Goal: Task Accomplishment & Management: Complete application form

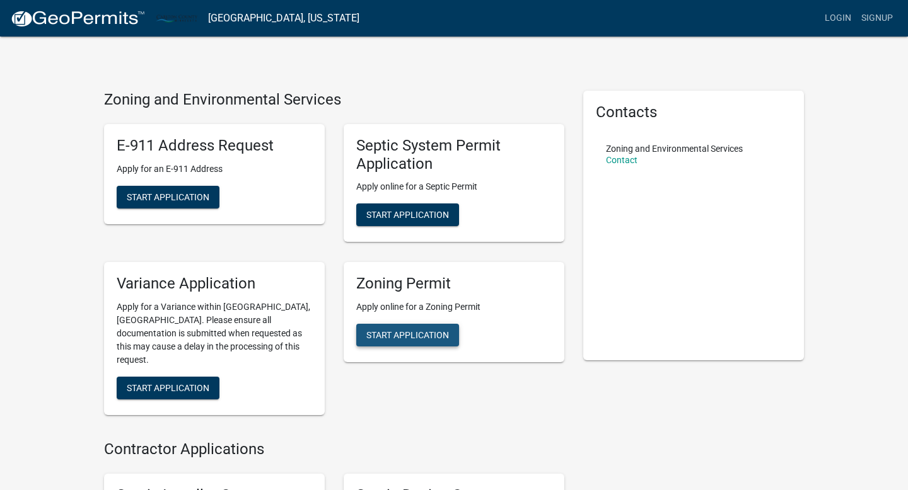
click at [404, 337] on span "Start Application" at bounding box center [407, 335] width 83 height 10
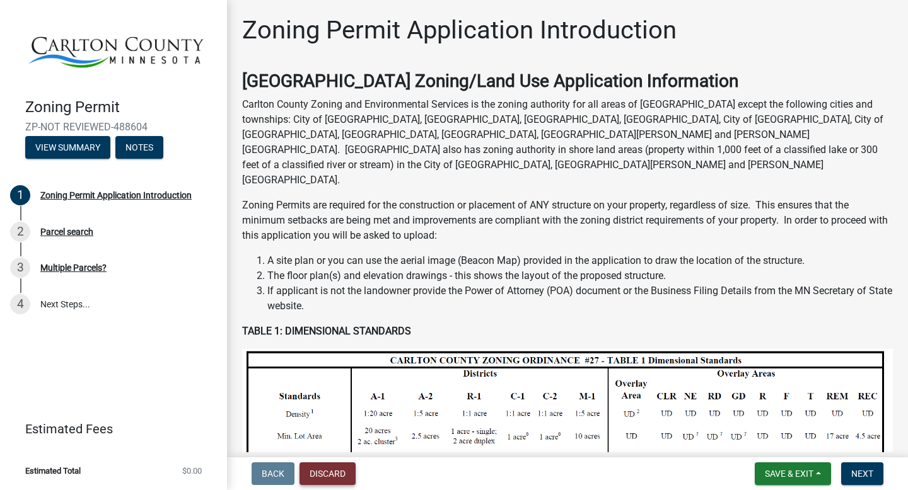
click at [333, 476] on button "Discard" at bounding box center [327, 474] width 56 height 23
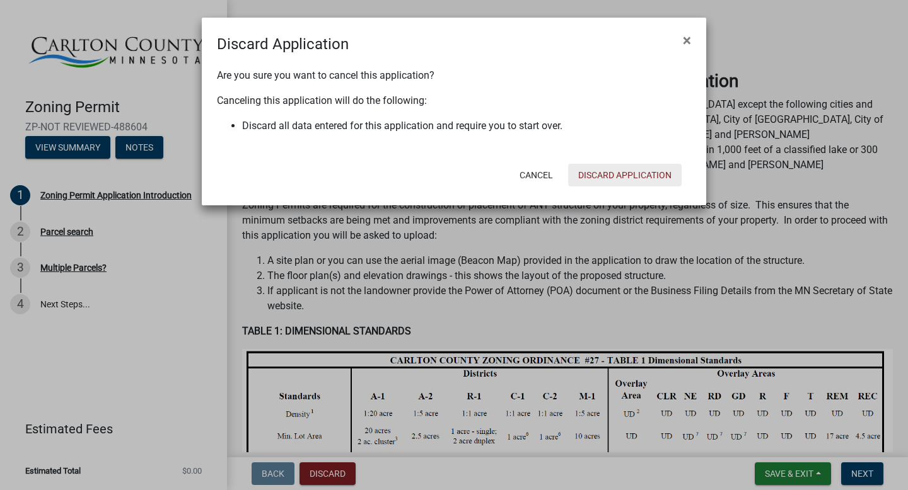
click at [621, 166] on button "Discard Application" at bounding box center [624, 175] width 113 height 23
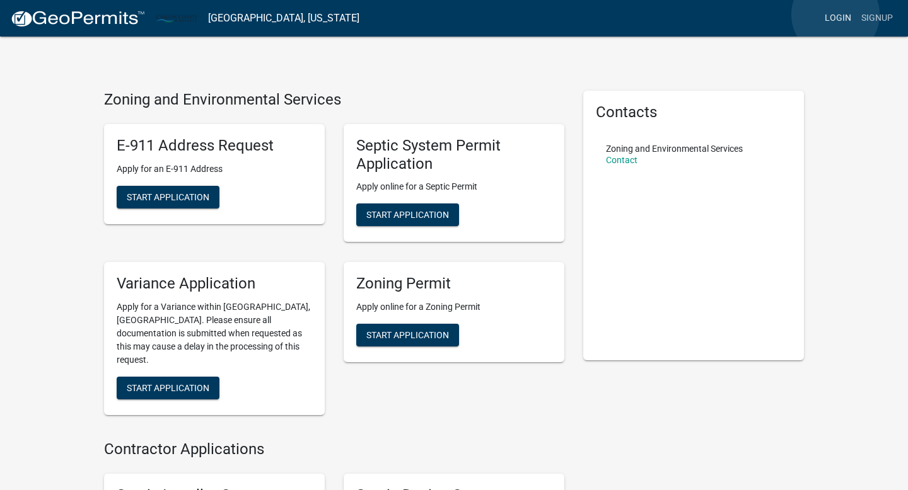
click at [835, 14] on link "Login" at bounding box center [837, 18] width 37 height 24
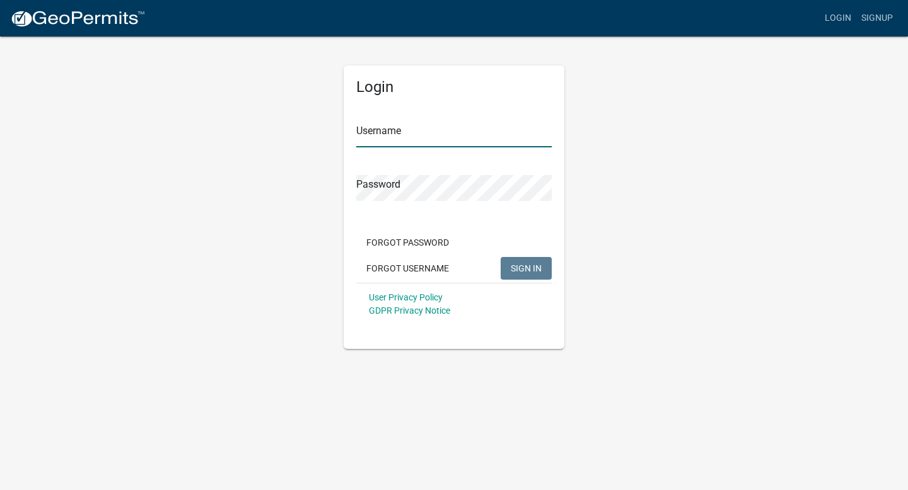
click at [393, 134] on input "Username" at bounding box center [453, 135] width 195 height 26
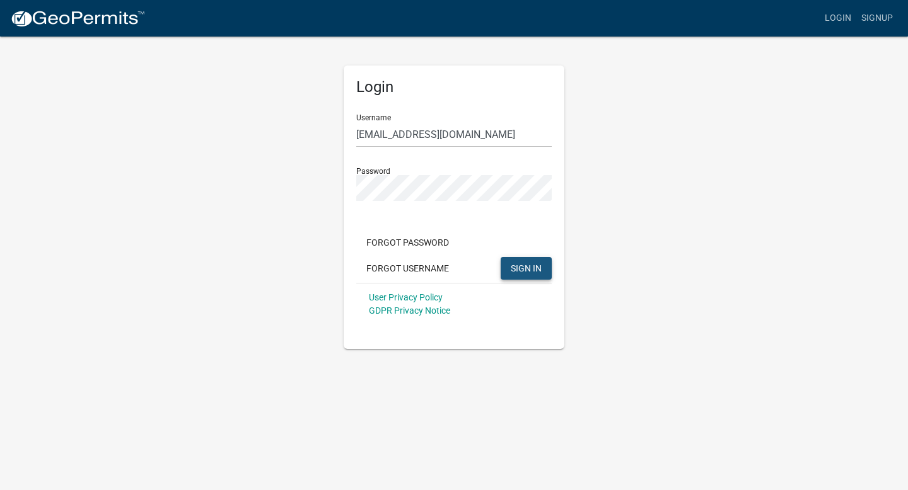
click at [535, 270] on span "SIGN IN" at bounding box center [526, 268] width 31 height 10
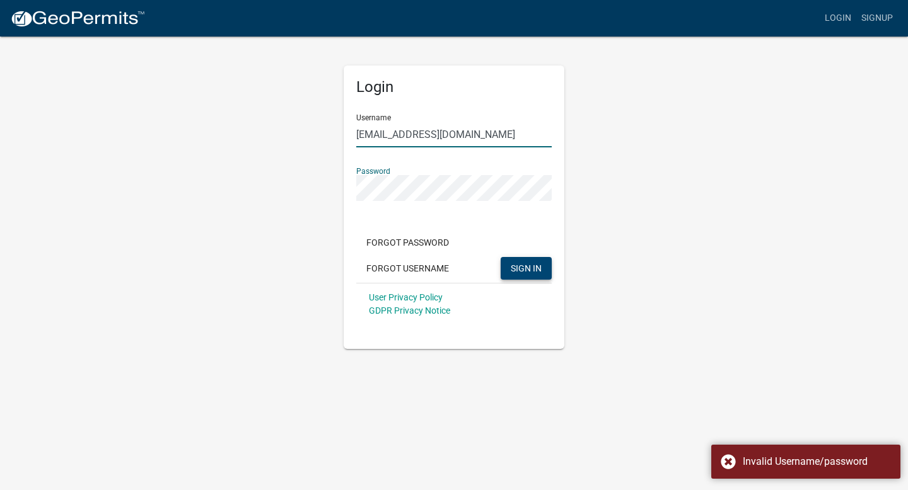
click at [469, 132] on input "[EMAIL_ADDRESS][DOMAIN_NAME]" at bounding box center [453, 135] width 195 height 26
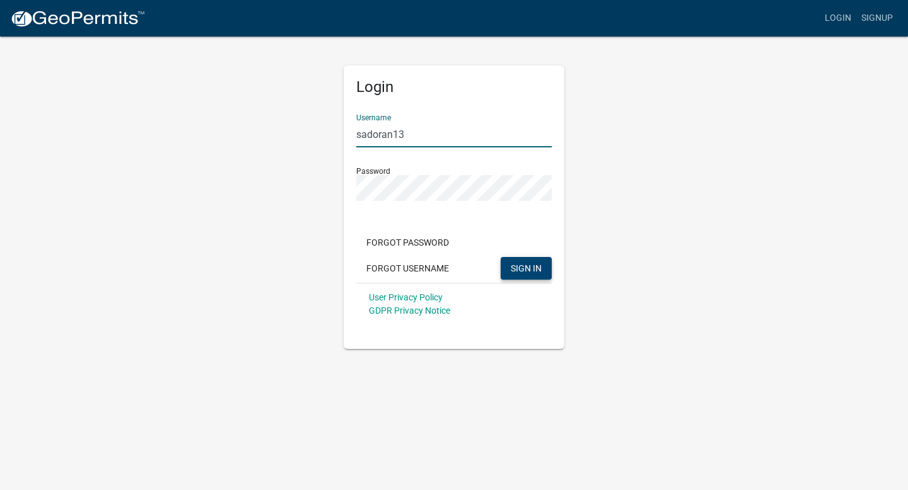
type input "sadoran13"
click at [532, 268] on span "SIGN IN" at bounding box center [526, 268] width 31 height 10
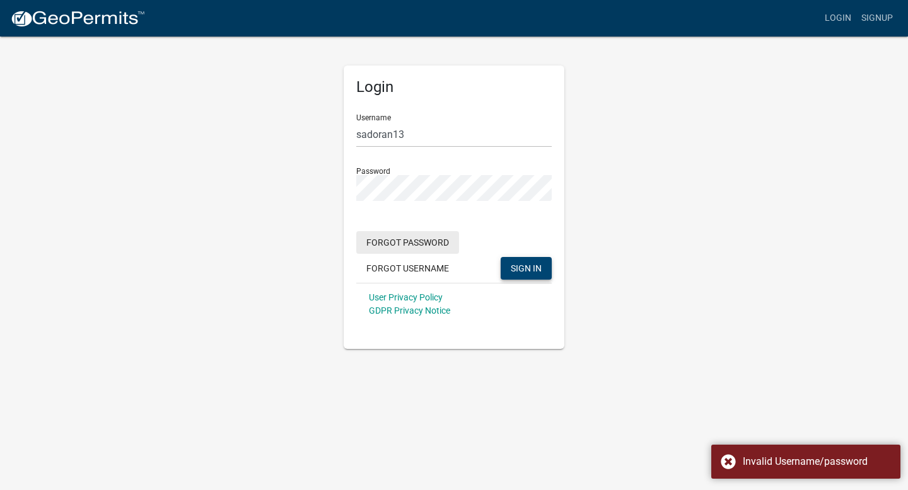
click at [416, 243] on button "Forgot Password" at bounding box center [407, 242] width 103 height 23
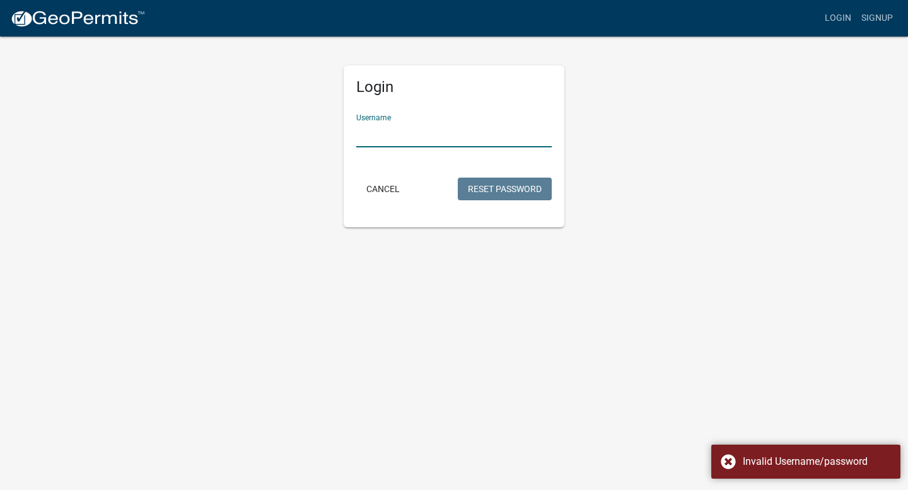
click at [437, 134] on input "Username" at bounding box center [453, 135] width 195 height 26
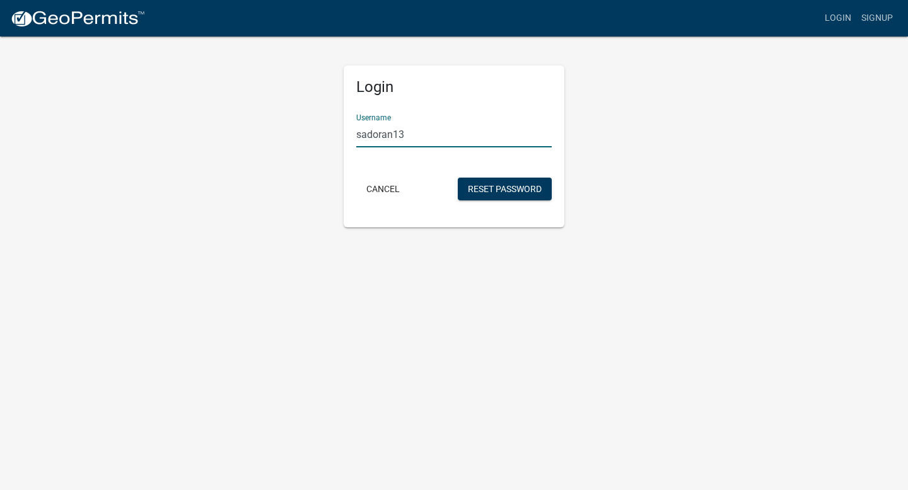
type input "sadoran13"
click at [518, 187] on button "Reset Password" at bounding box center [505, 189] width 94 height 23
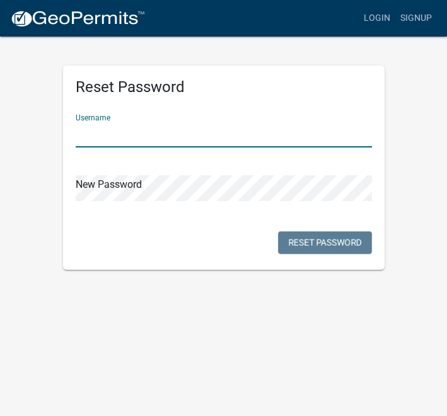
click at [141, 122] on input "text" at bounding box center [224, 135] width 296 height 26
type input "sadoran13"
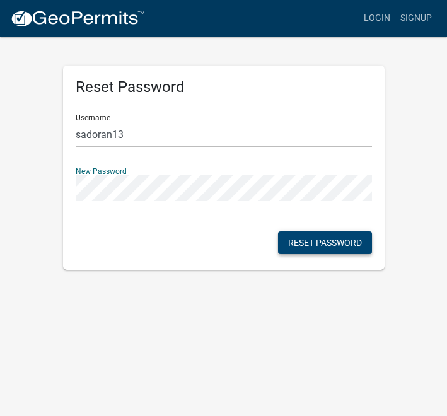
click at [338, 243] on button "Reset Password" at bounding box center [325, 242] width 94 height 23
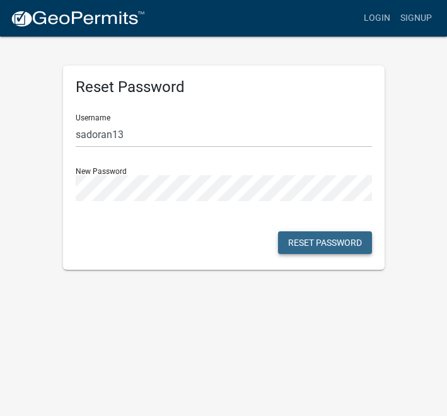
click at [338, 243] on button "Reset Password" at bounding box center [325, 242] width 94 height 23
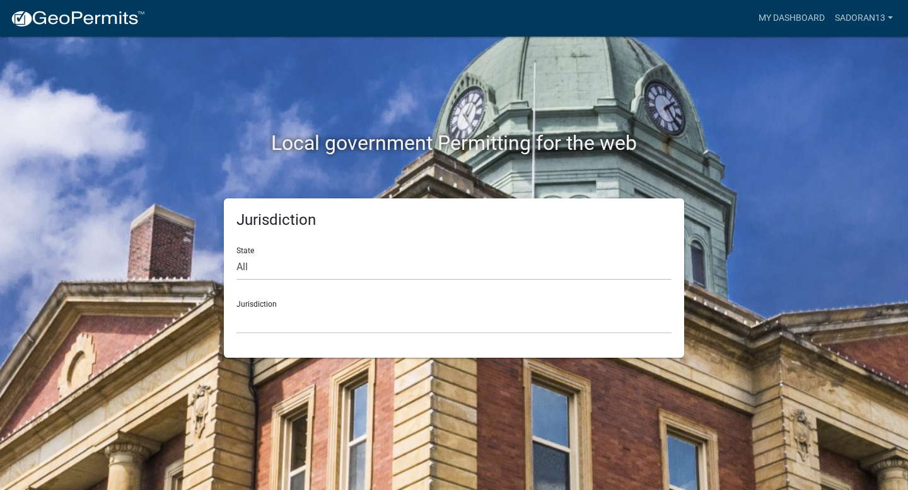
click at [282, 305] on div "Jurisdiction [GEOGRAPHIC_DATA], [US_STATE] [GEOGRAPHIC_DATA], [US_STATE][PERSON…" at bounding box center [453, 312] width 435 height 43
click at [257, 303] on div "Jurisdiction [GEOGRAPHIC_DATA], [US_STATE] [GEOGRAPHIC_DATA], [US_STATE][PERSON…" at bounding box center [453, 312] width 435 height 43
click at [406, 286] on form "State All [US_STATE] [US_STATE] [US_STATE] [US_STATE] [US_STATE] [US_STATE] [US…" at bounding box center [453, 285] width 435 height 97
click at [446, 265] on select "All [US_STATE] [US_STATE] [US_STATE] [US_STATE] [US_STATE] [US_STATE] [US_STATE…" at bounding box center [453, 268] width 435 height 26
select select "[US_STATE]"
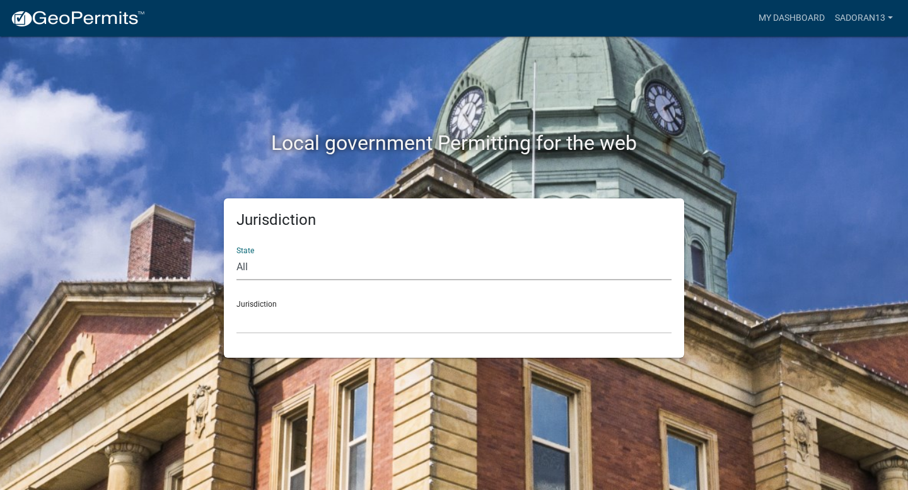
click at [236, 255] on select "All [US_STATE] [US_STATE] [US_STATE] [US_STATE] [US_STATE] [US_STATE] [US_STATE…" at bounding box center [453, 268] width 435 height 26
click at [243, 301] on div "Jurisdiction [GEOGRAPHIC_DATA], [US_STATE] [GEOGRAPHIC_DATA], [US_STATE] [GEOGR…" at bounding box center [453, 312] width 435 height 43
click at [274, 305] on div "Jurisdiction [GEOGRAPHIC_DATA], [US_STATE] [GEOGRAPHIC_DATA], [US_STATE] [GEOGR…" at bounding box center [453, 312] width 435 height 43
click at [362, 318] on select "[GEOGRAPHIC_DATA], [US_STATE] [GEOGRAPHIC_DATA], [US_STATE] [GEOGRAPHIC_DATA], …" at bounding box center [453, 321] width 435 height 26
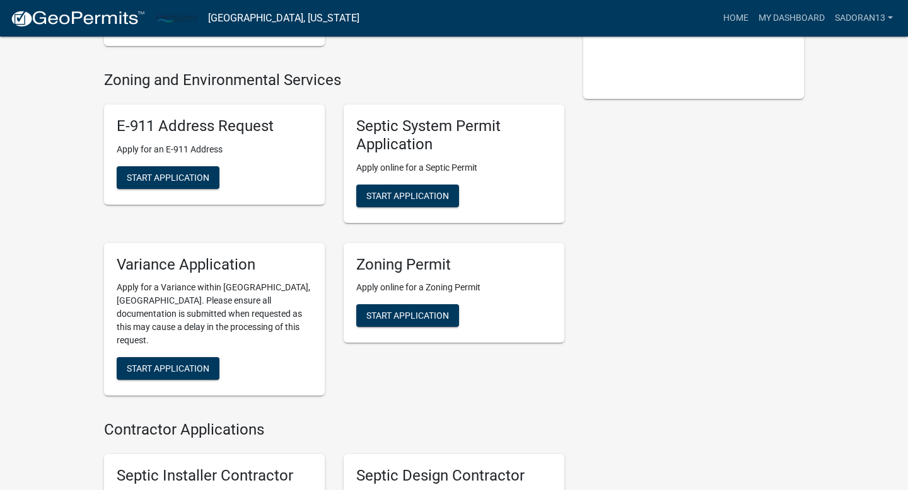
scroll to position [265, 0]
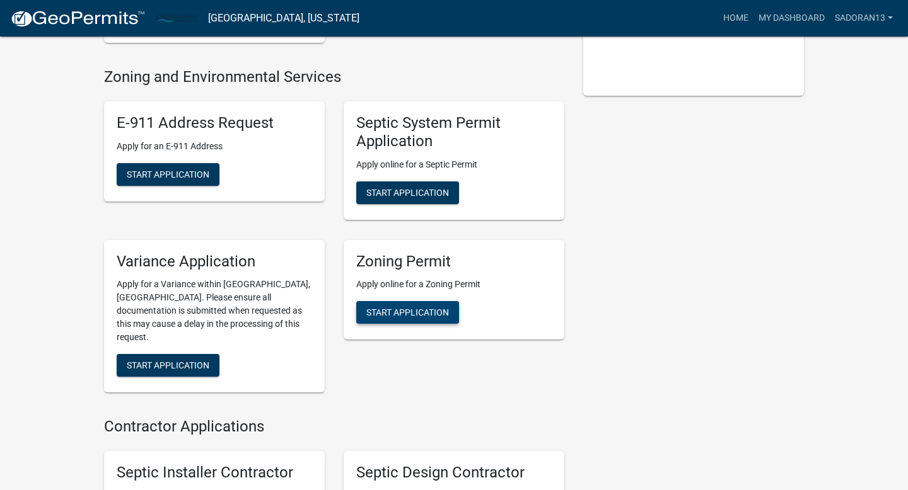
click at [417, 308] on span "Start Application" at bounding box center [407, 313] width 83 height 10
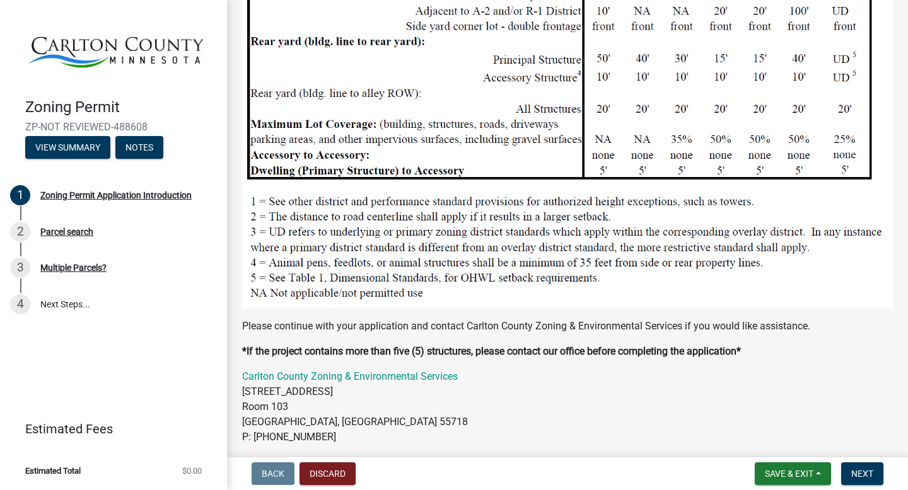
scroll to position [1280, 0]
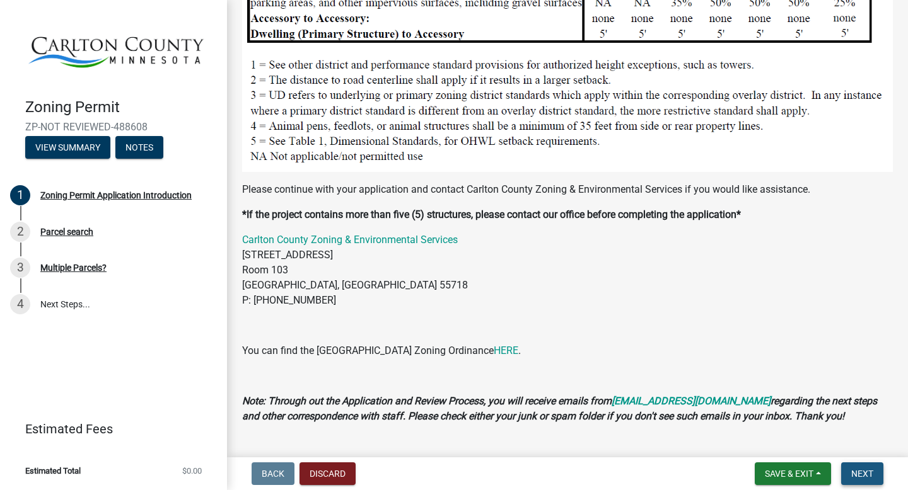
click at [446, 415] on span "Next" at bounding box center [862, 474] width 22 height 10
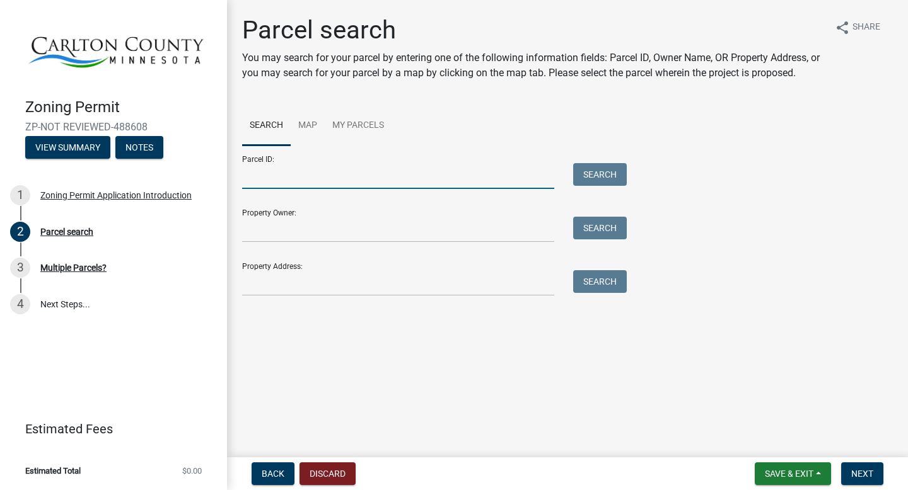
click at [446, 167] on input "Parcel ID:" at bounding box center [398, 176] width 312 height 26
click at [413, 173] on input "Parcel ID:" at bounding box center [398, 176] width 312 height 26
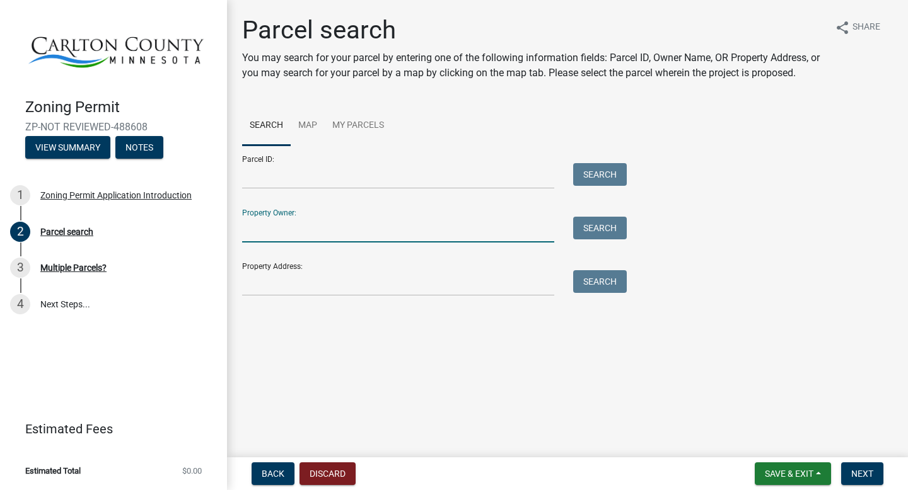
click at [355, 230] on input "Property Owner:" at bounding box center [398, 230] width 312 height 26
type input "[PERSON_NAME] and [PERSON_NAME]"
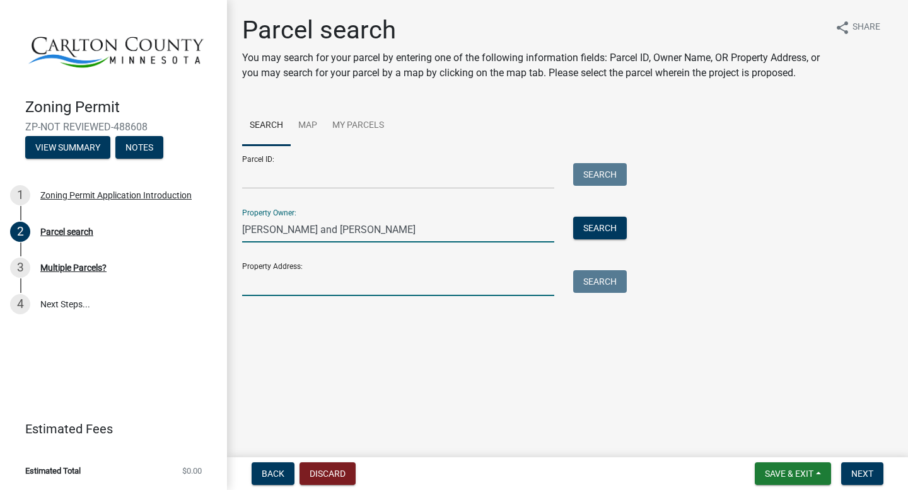
click at [317, 272] on input "Property Address:" at bounding box center [398, 283] width 312 height 26
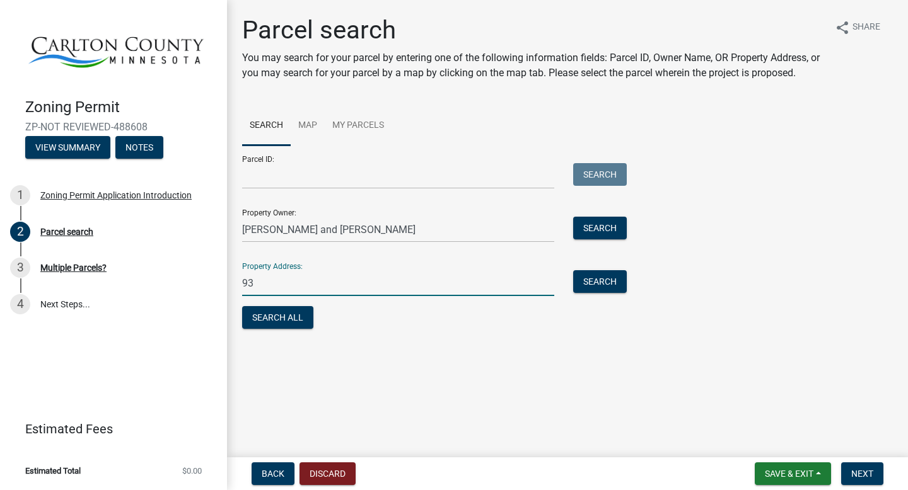
type input "9"
type input "[STREET_ADDRESS][PERSON_NAME]"
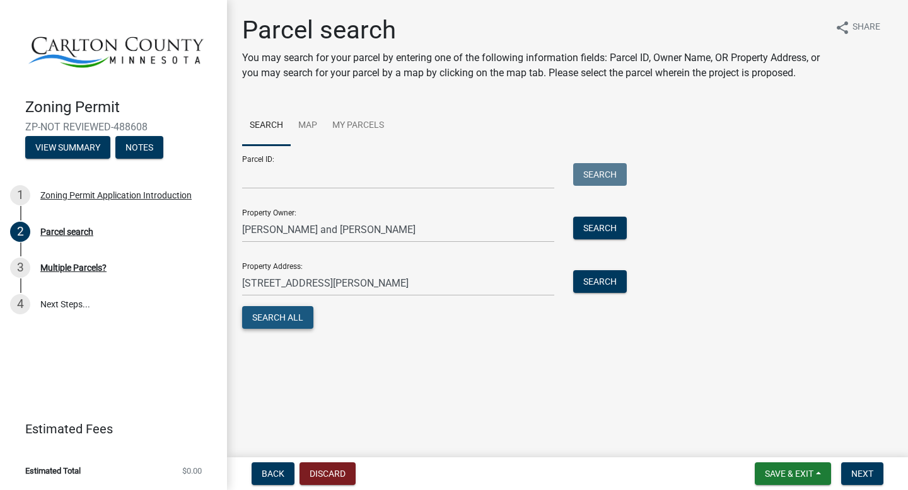
click at [283, 315] on button "Search All" at bounding box center [277, 317] width 71 height 23
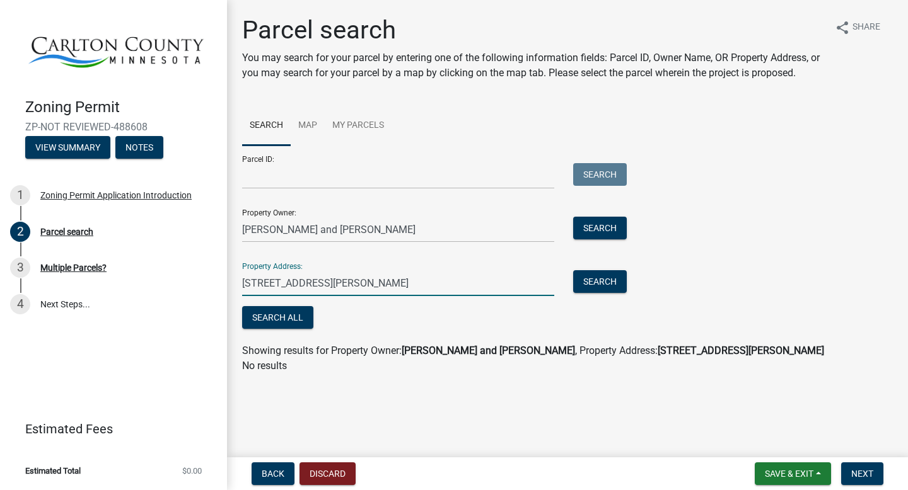
drag, startPoint x: 389, startPoint y: 284, endPoint x: 239, endPoint y: 282, distance: 150.0
click at [239, 282] on div "[STREET_ADDRESS][PERSON_NAME]" at bounding box center [398, 283] width 331 height 26
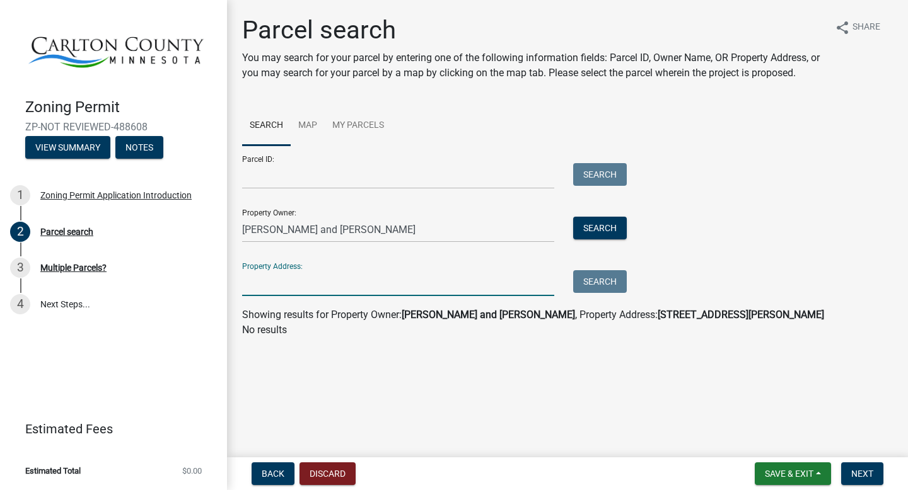
click at [446, 320] on strong "[PERSON_NAME] and [PERSON_NAME]" at bounding box center [487, 315] width 173 height 12
click at [446, 261] on div "Property Address: Search" at bounding box center [431, 274] width 378 height 43
click at [446, 229] on button "Search" at bounding box center [600, 228] width 54 height 23
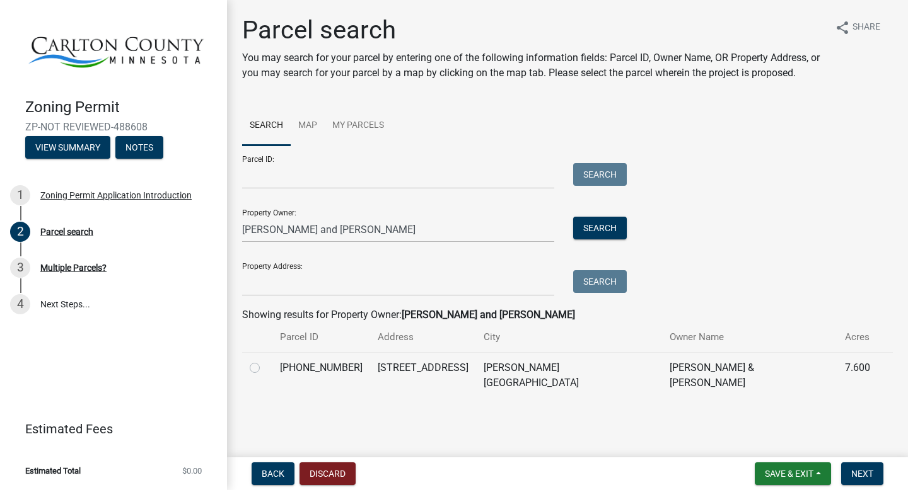
click at [265, 361] on label at bounding box center [265, 361] width 0 height 0
click at [265, 368] on input "radio" at bounding box center [269, 365] width 8 height 8
radio input "true"
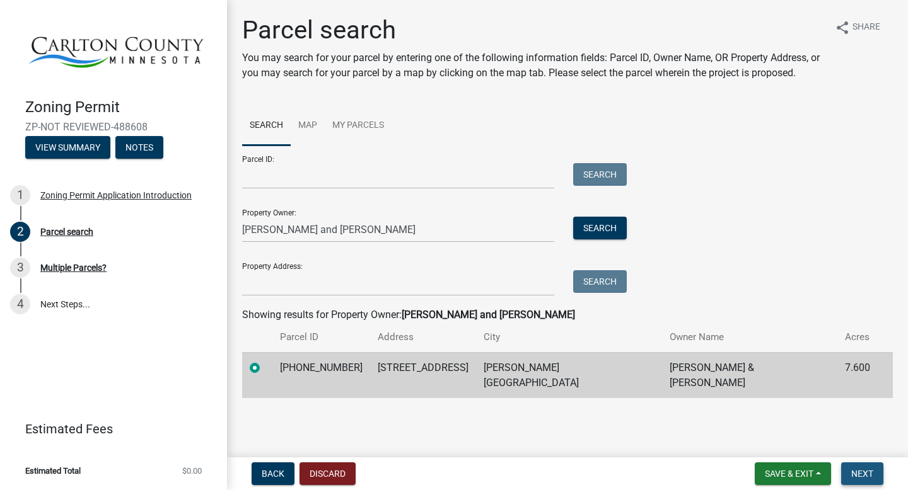
click at [446, 415] on span "Next" at bounding box center [862, 474] width 22 height 10
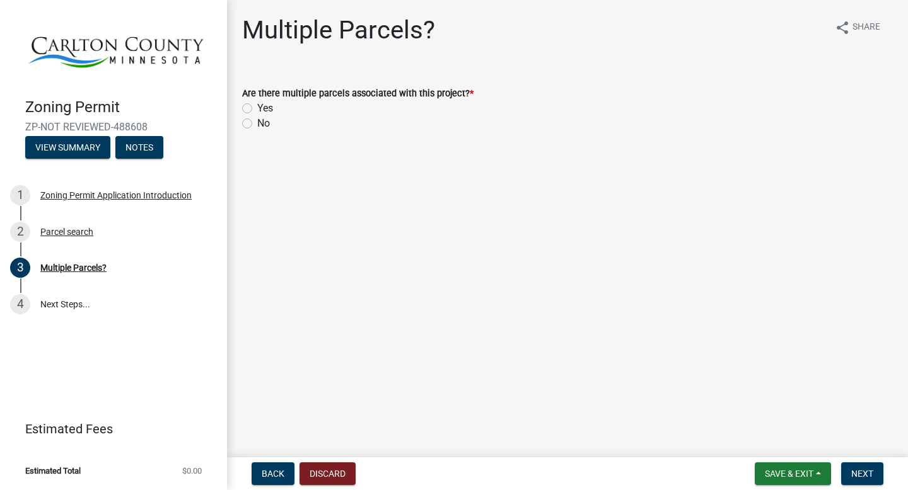
click at [257, 127] on label "No" at bounding box center [263, 123] width 13 height 15
click at [257, 124] on input "No" at bounding box center [261, 120] width 8 height 8
radio input "true"
click at [446, 415] on span "Next" at bounding box center [862, 474] width 22 height 10
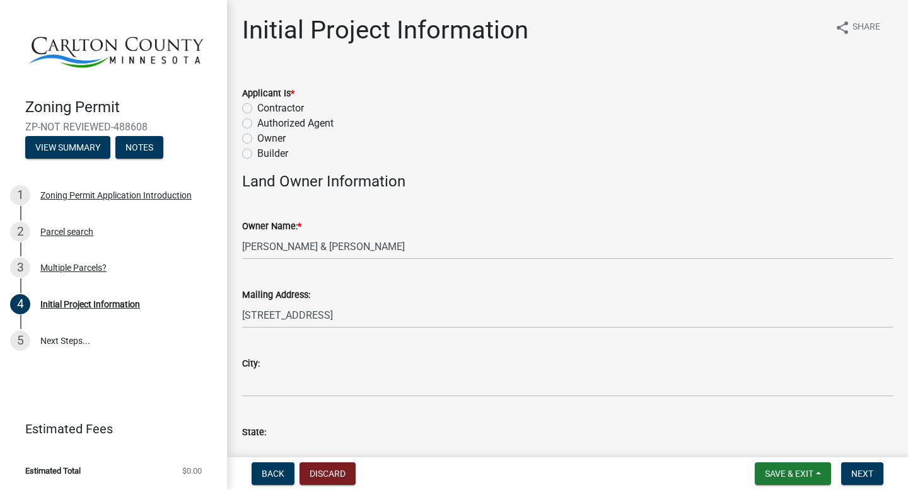
click at [257, 137] on label "Owner" at bounding box center [271, 138] width 28 height 15
click at [257, 137] on input "Owner" at bounding box center [261, 135] width 8 height 8
radio input "true"
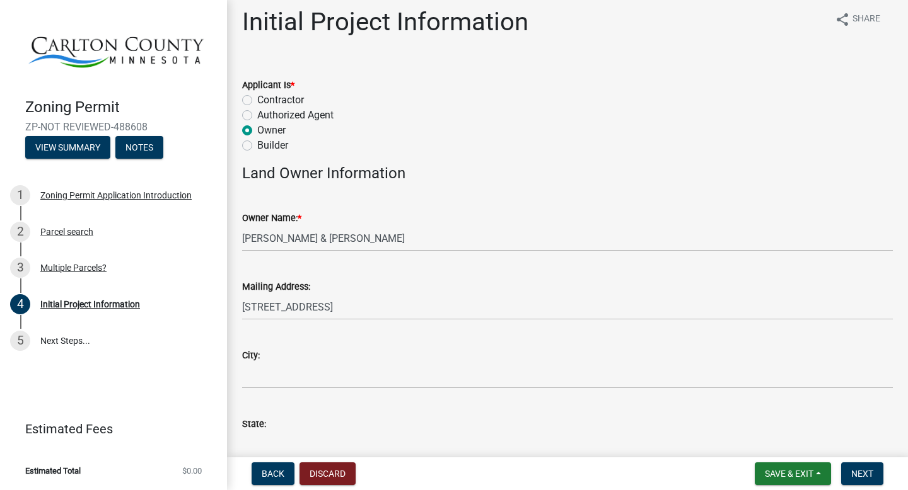
scroll to position [11, 0]
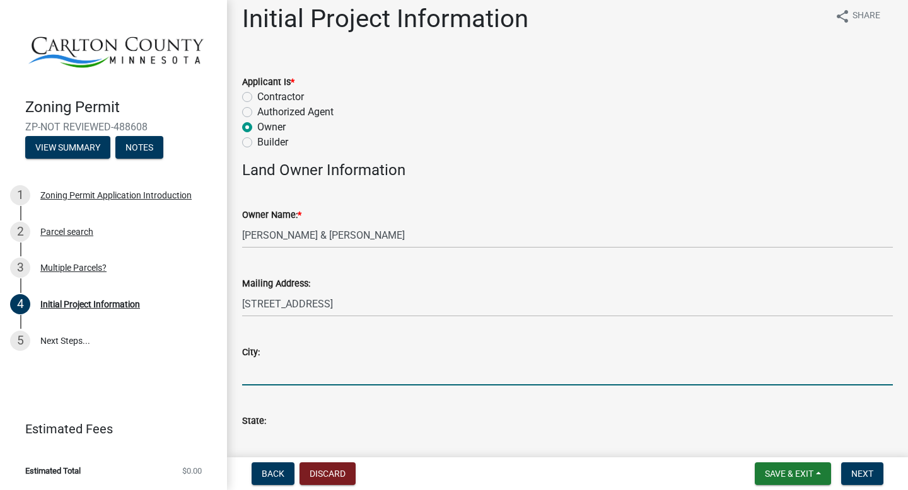
click at [331, 364] on input "City:" at bounding box center [567, 373] width 650 height 26
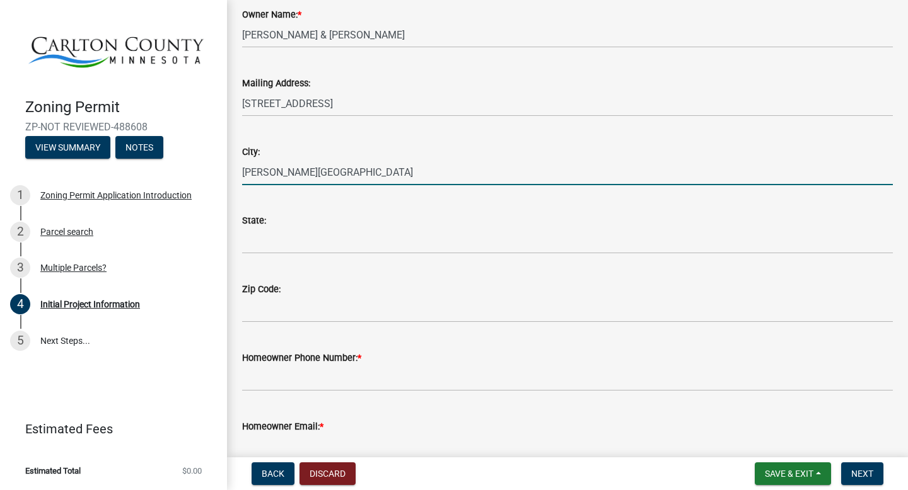
scroll to position [367, 0]
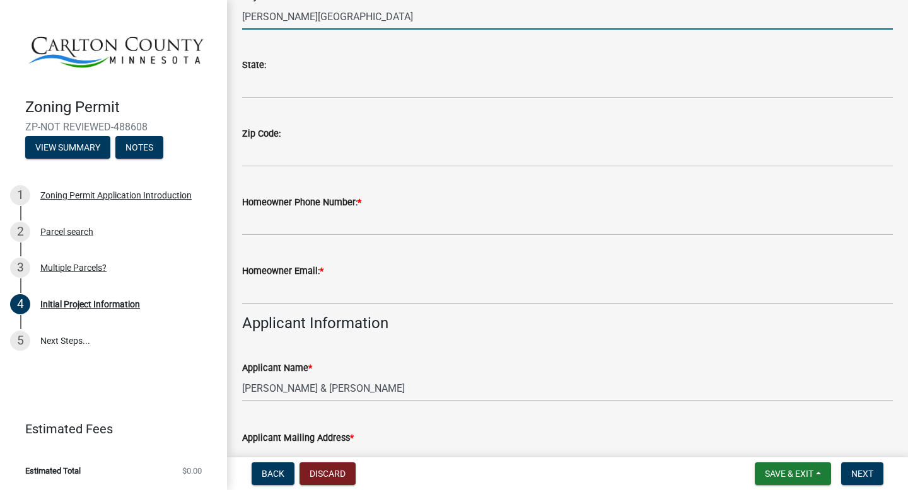
type input "[PERSON_NAME][GEOGRAPHIC_DATA]"
click at [265, 88] on input "State:" at bounding box center [567, 85] width 650 height 26
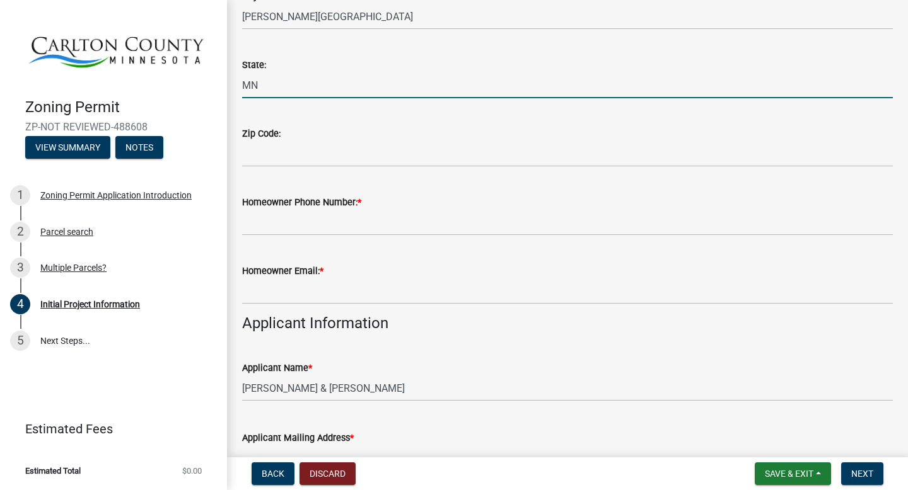
type input "MN"
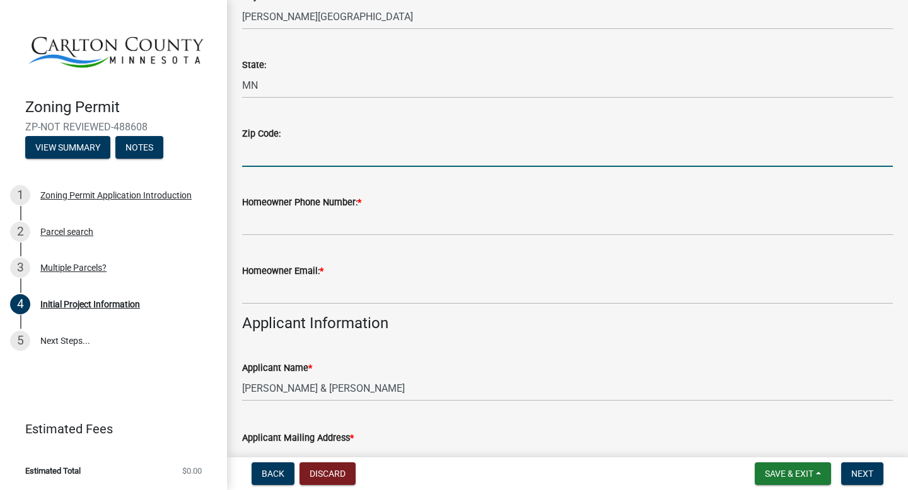
click at [280, 165] on input "Zip Code:" at bounding box center [567, 154] width 650 height 26
type input "55783"
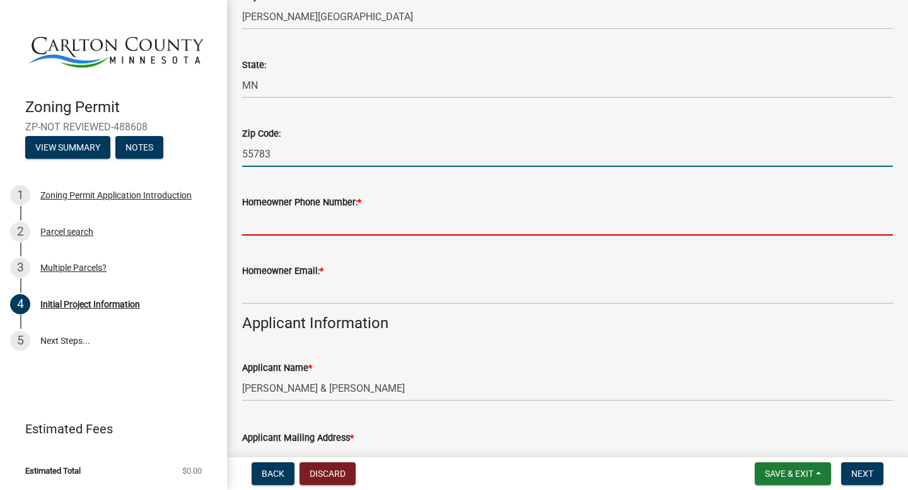
click at [301, 227] on input "Homeowner Phone Number: *" at bounding box center [567, 223] width 650 height 26
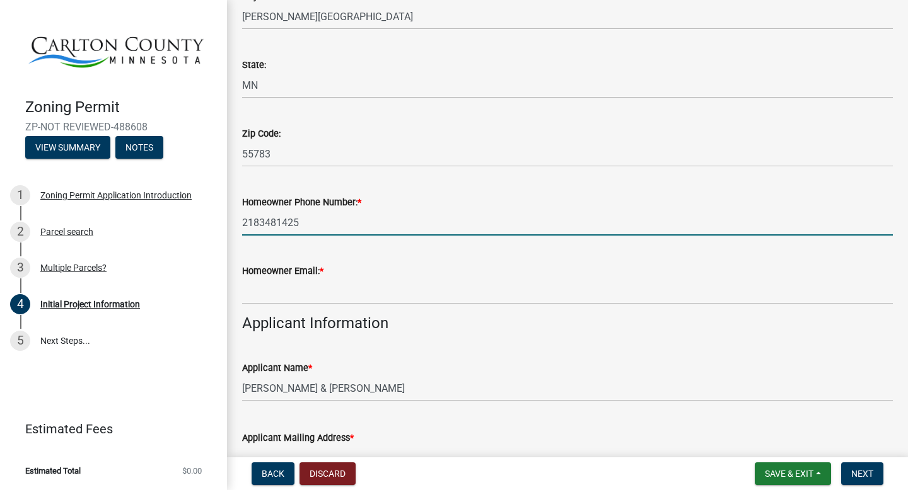
type input "2183481425"
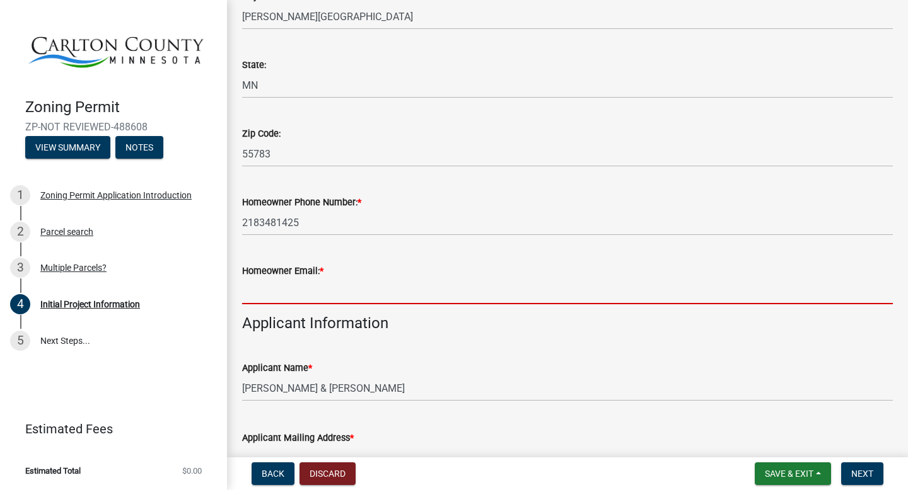
click at [302, 290] on input "Homeowner Email: *" at bounding box center [567, 292] width 650 height 26
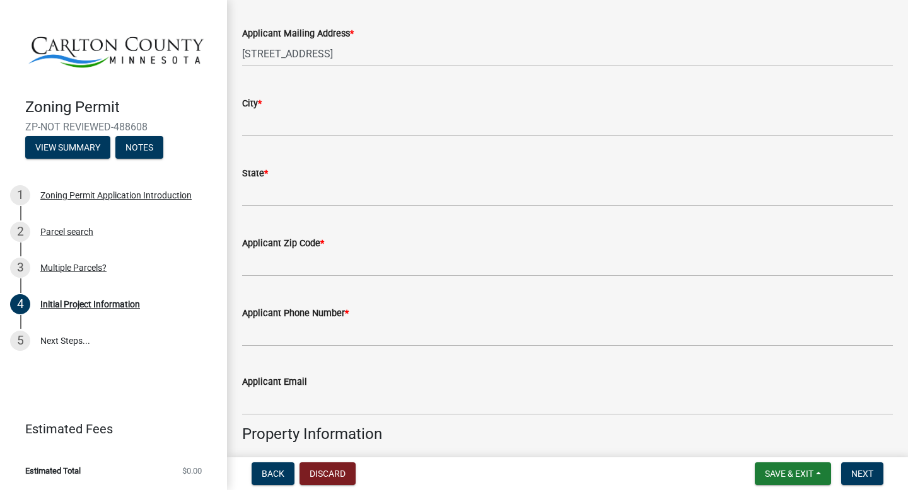
scroll to position [759, 0]
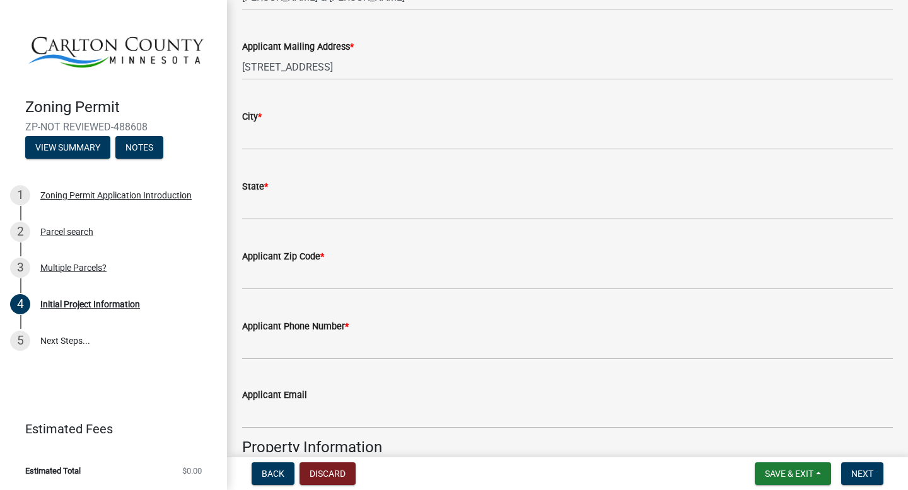
type input "[EMAIL_ADDRESS][DOMAIN_NAME]"
click at [294, 136] on input "City *" at bounding box center [567, 137] width 650 height 26
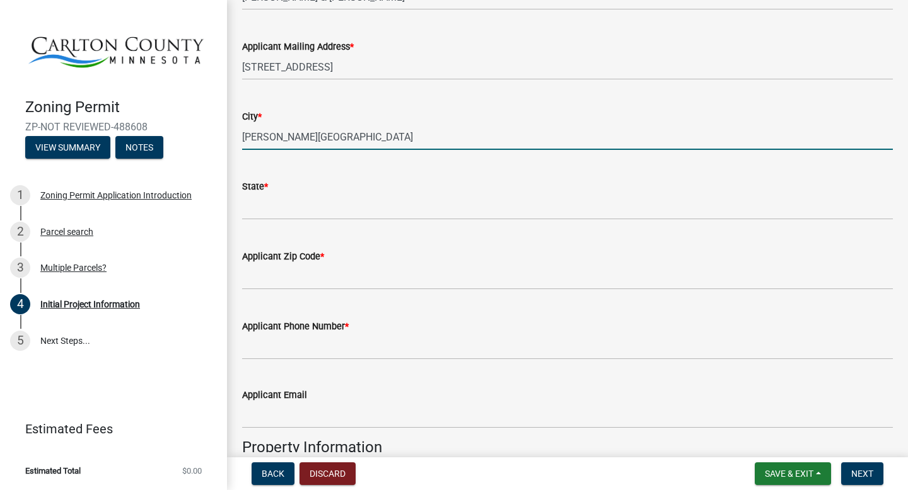
type input "[PERSON_NAME][GEOGRAPHIC_DATA]"
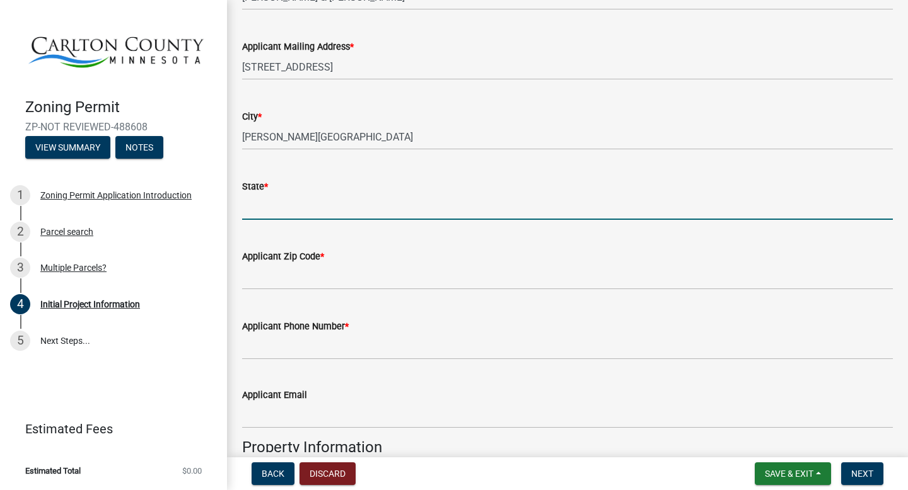
click at [272, 205] on input "State *" at bounding box center [567, 207] width 650 height 26
type input "MN"
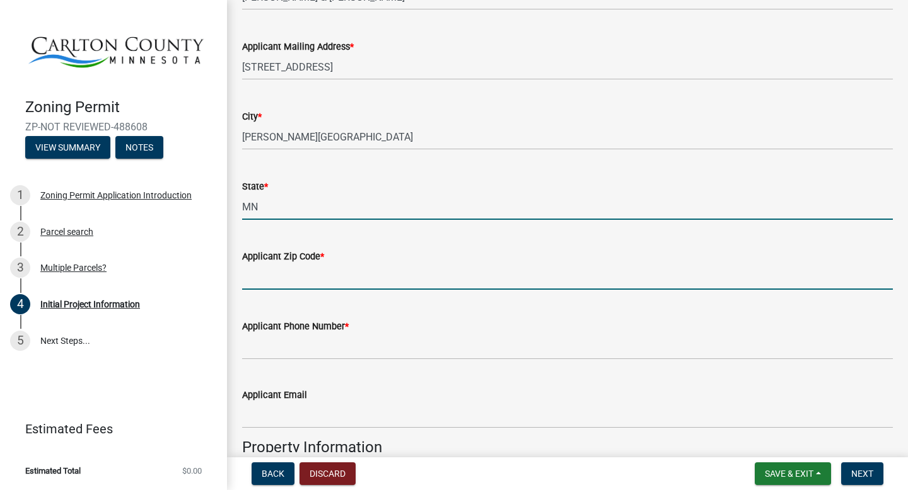
click at [339, 277] on input "Applicant Zip Code *" at bounding box center [567, 277] width 650 height 26
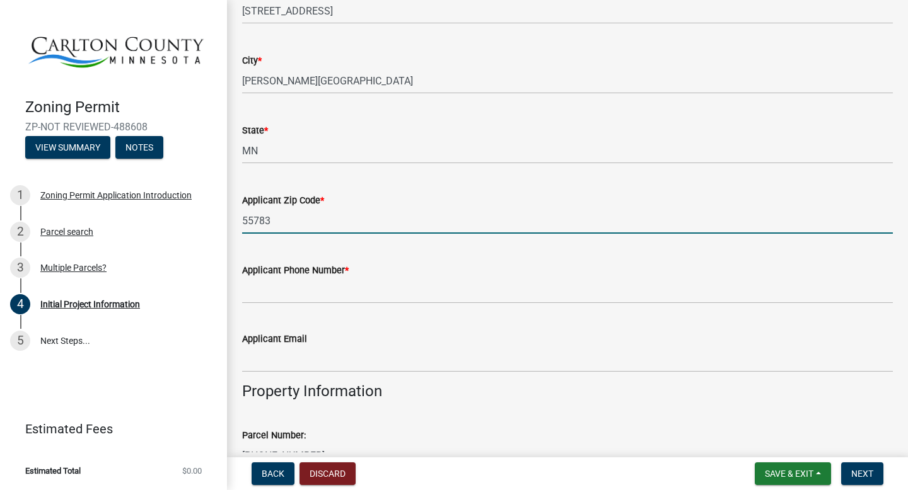
scroll to position [817, 0]
type input "55783"
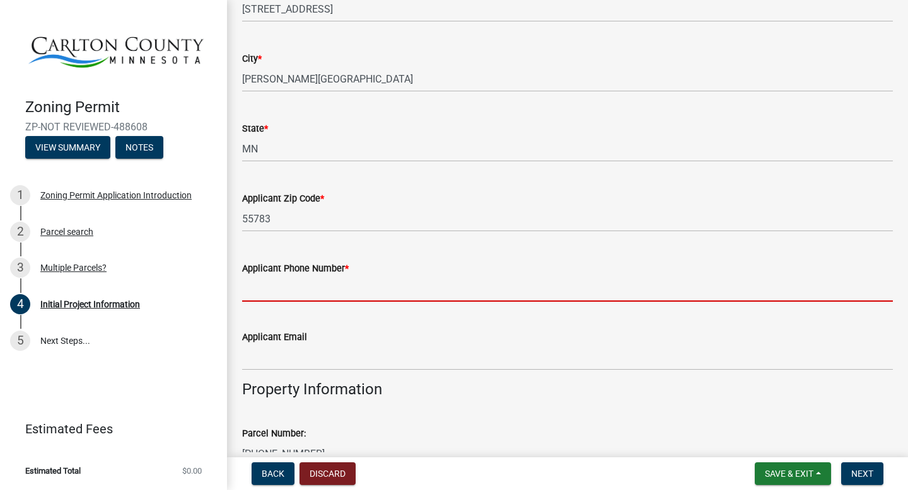
click at [382, 282] on input "Applicant Phone Number *" at bounding box center [567, 289] width 650 height 26
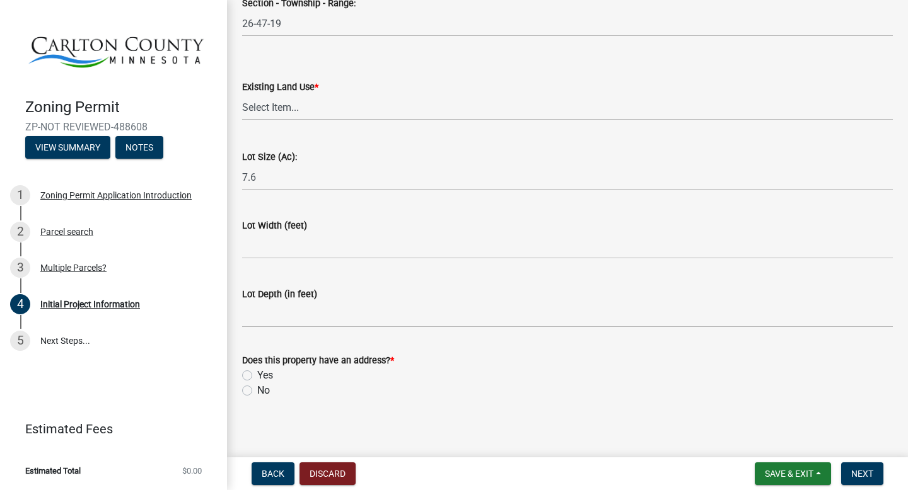
scroll to position [1700, 0]
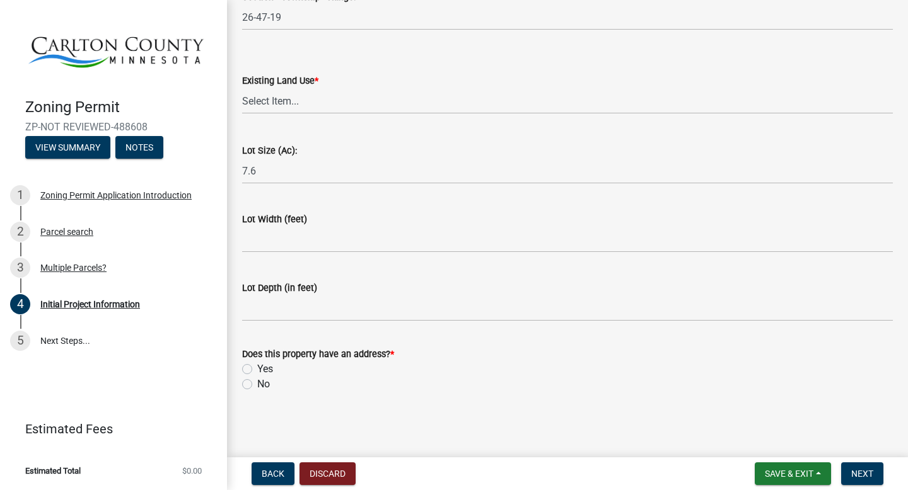
type input "[PHONE_NUMBER]"
click at [257, 366] on label "Yes" at bounding box center [265, 369] width 16 height 15
click at [257, 366] on input "Yes" at bounding box center [261, 366] width 8 height 8
radio input "true"
click at [446, 415] on button "Next" at bounding box center [862, 474] width 42 height 23
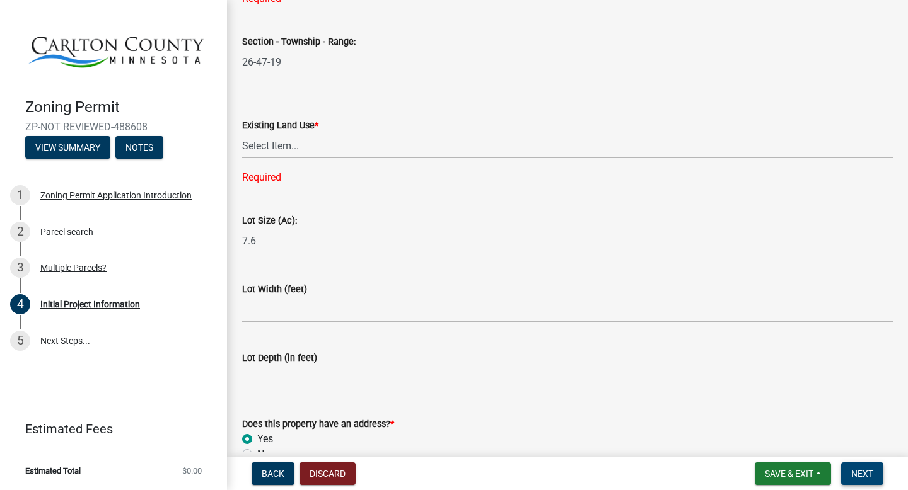
scroll to position [1671, 0]
click at [378, 184] on div "Required" at bounding box center [567, 177] width 650 height 15
click at [300, 146] on select "Select Item... Residential Commercial Recreational/hunting Agricultural" at bounding box center [567, 145] width 650 height 26
click at [242, 132] on select "Select Item... Residential Commercial Recreational/hunting Agricultural" at bounding box center [567, 145] width 650 height 26
select select "987bd984-5dc8-4afc-b698-6bfa0e862c67"
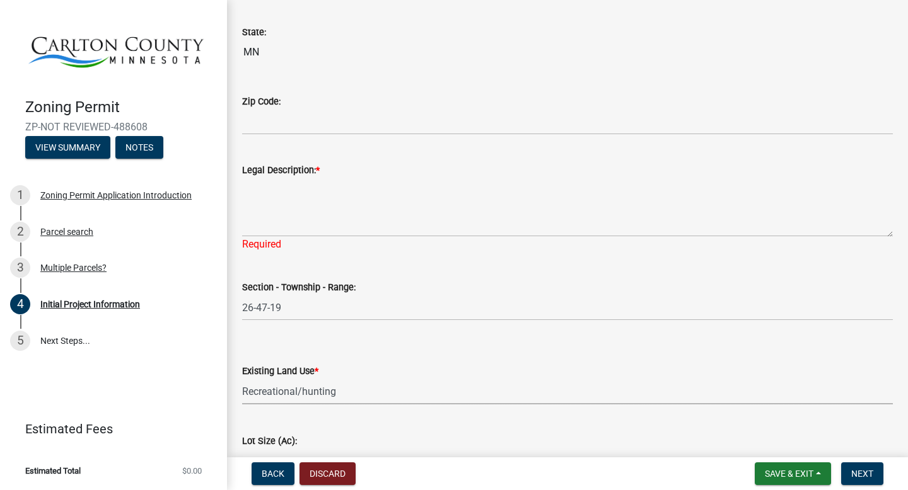
scroll to position [1423, 0]
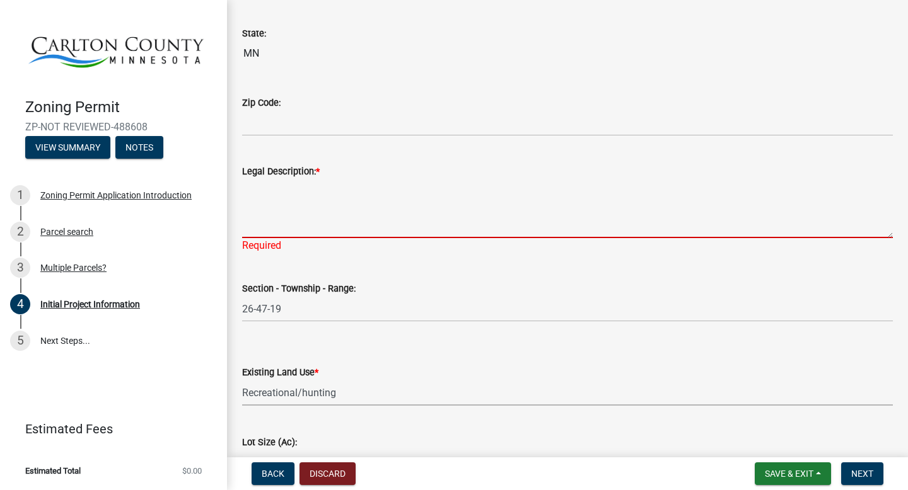
click at [272, 229] on textarea "Legal Description: *" at bounding box center [567, 208] width 650 height 59
click at [313, 217] on textarea "Legal Description: *" at bounding box center [567, 208] width 650 height 59
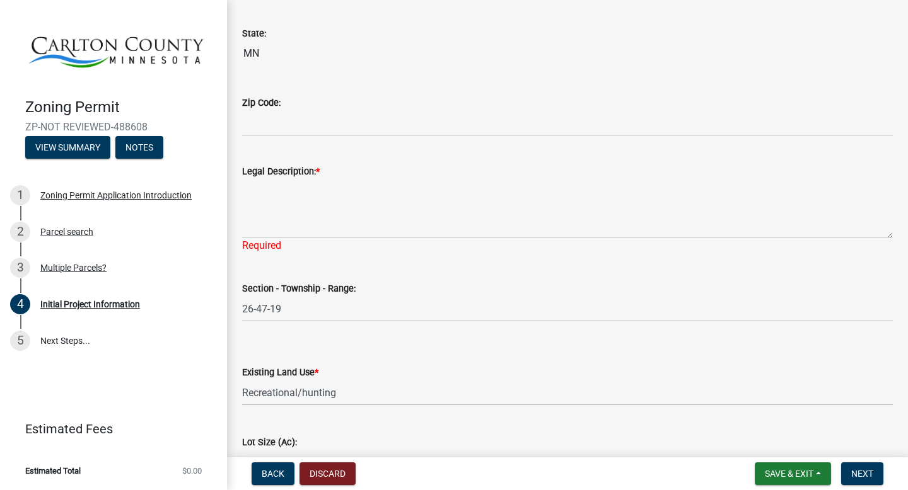
click at [312, 171] on label "Legal Description: *" at bounding box center [281, 172] width 78 height 9
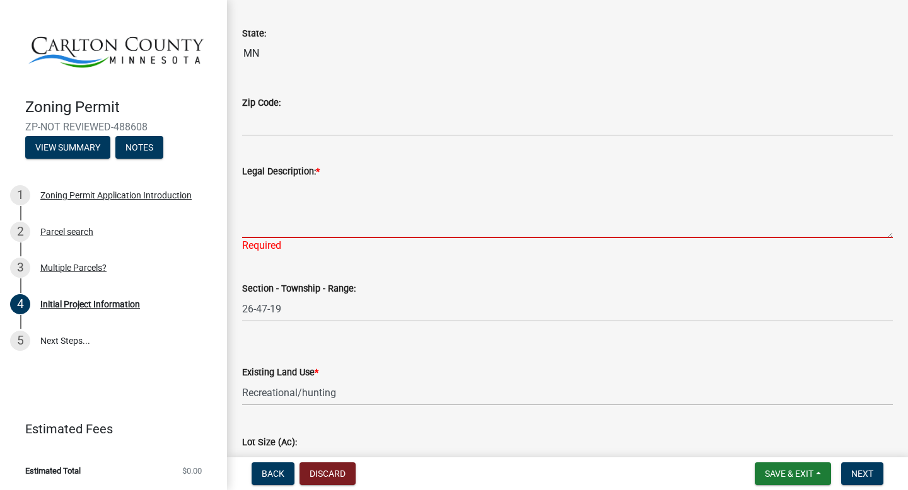
click at [312, 179] on textarea "Legal Description: *" at bounding box center [567, 208] width 650 height 59
click at [287, 211] on textarea "Legal Description: *" at bounding box center [567, 208] width 650 height 59
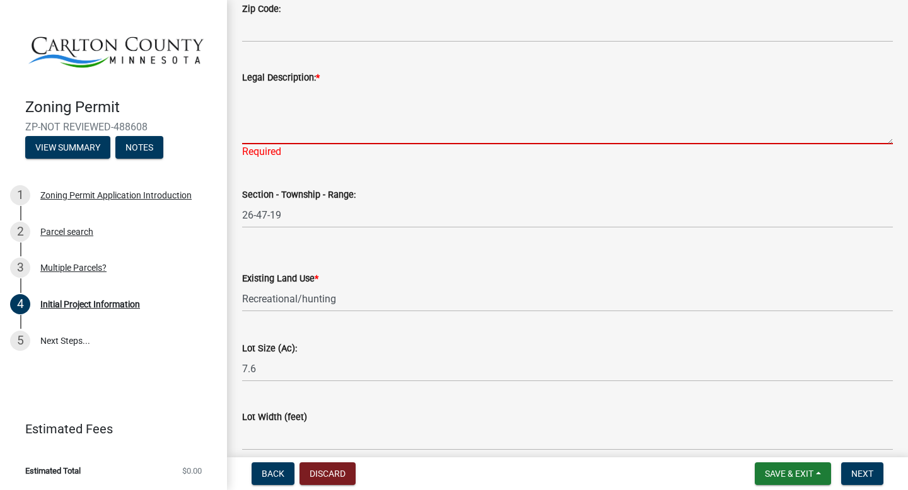
scroll to position [1578, 0]
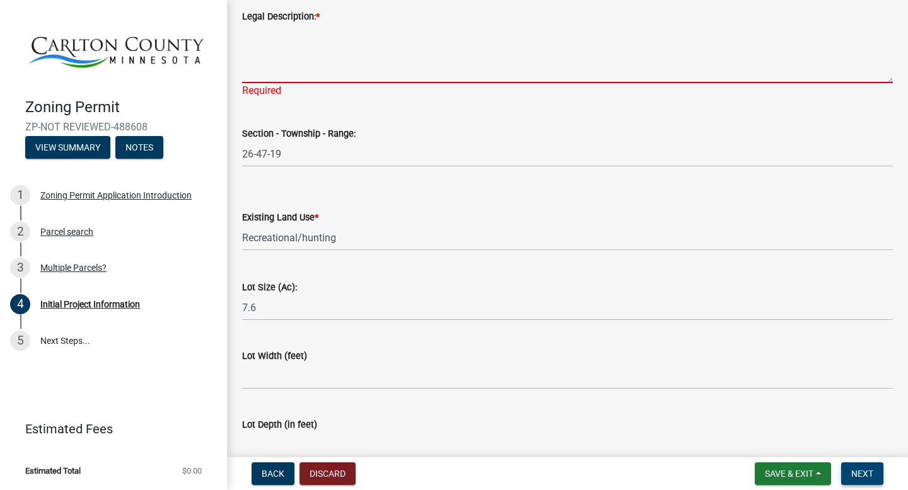
click at [446, 415] on span "Next" at bounding box center [862, 474] width 22 height 10
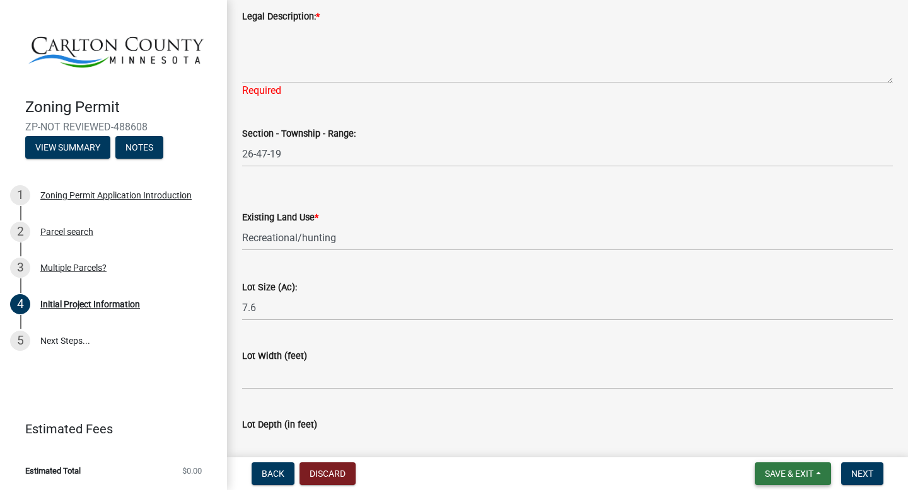
click at [446, 415] on span "Save & Exit" at bounding box center [789, 474] width 49 height 10
click at [446, 415] on button "Save & Exit" at bounding box center [780, 441] width 101 height 30
